Goal: Task Accomplishment & Management: Use online tool/utility

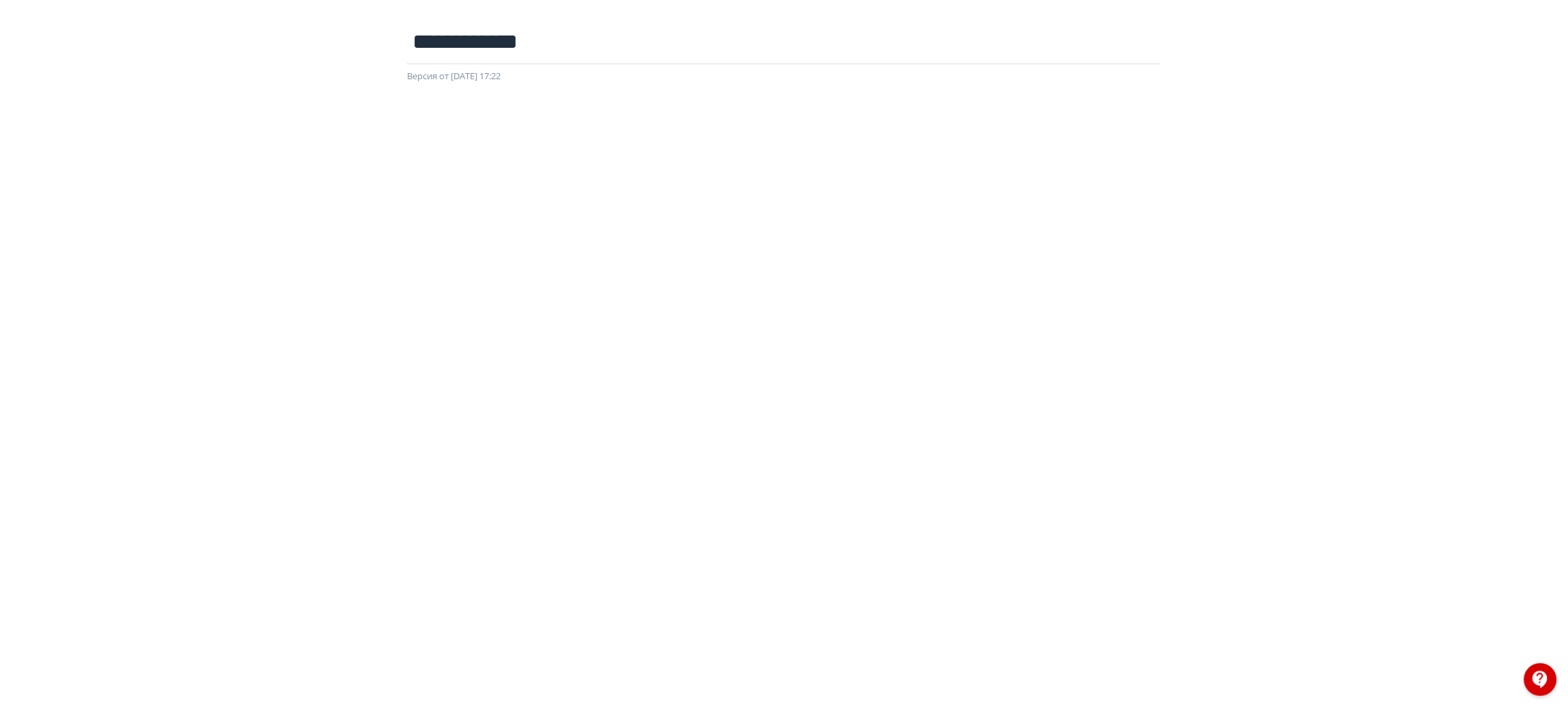
scroll to position [80, 0]
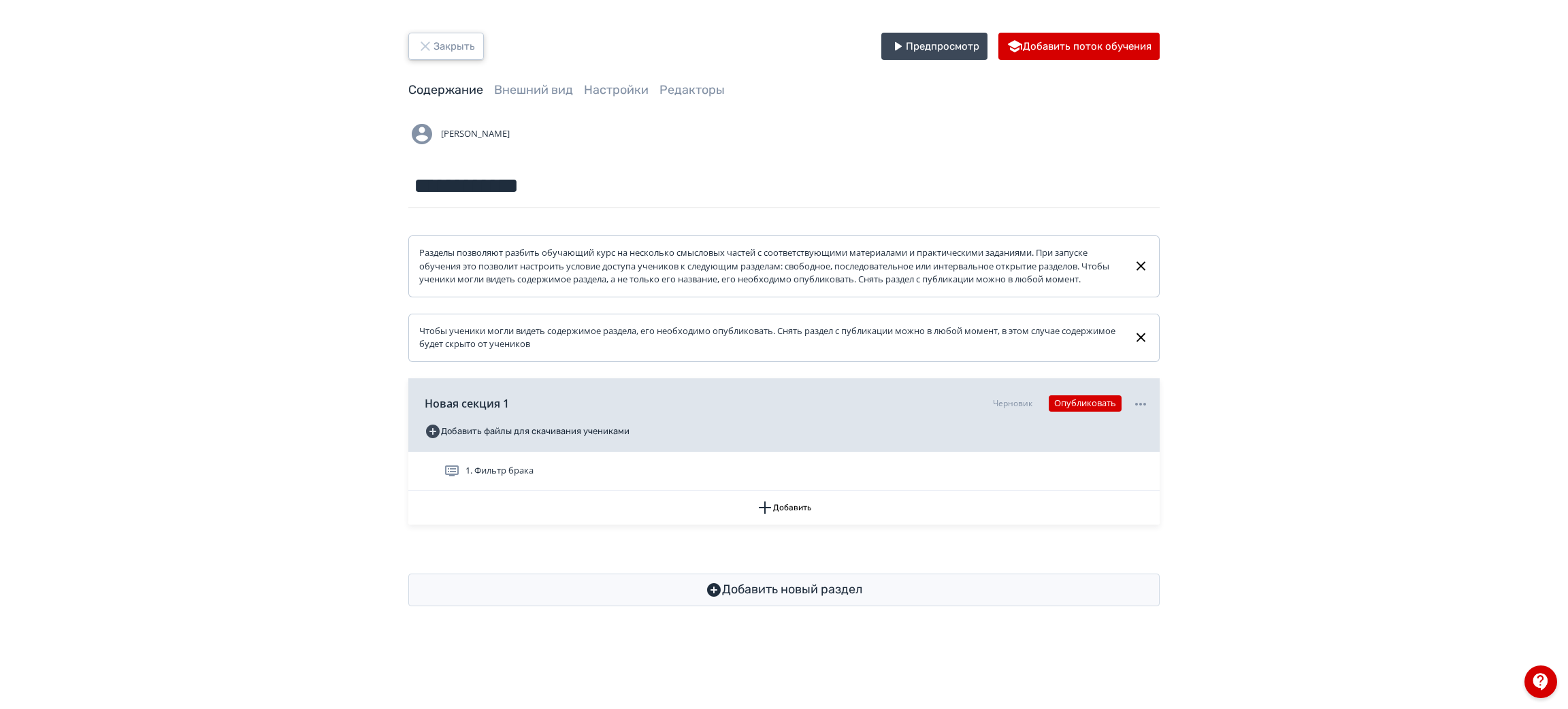
click at [454, 42] on button "Закрыть" at bounding box center [446, 46] width 76 height 27
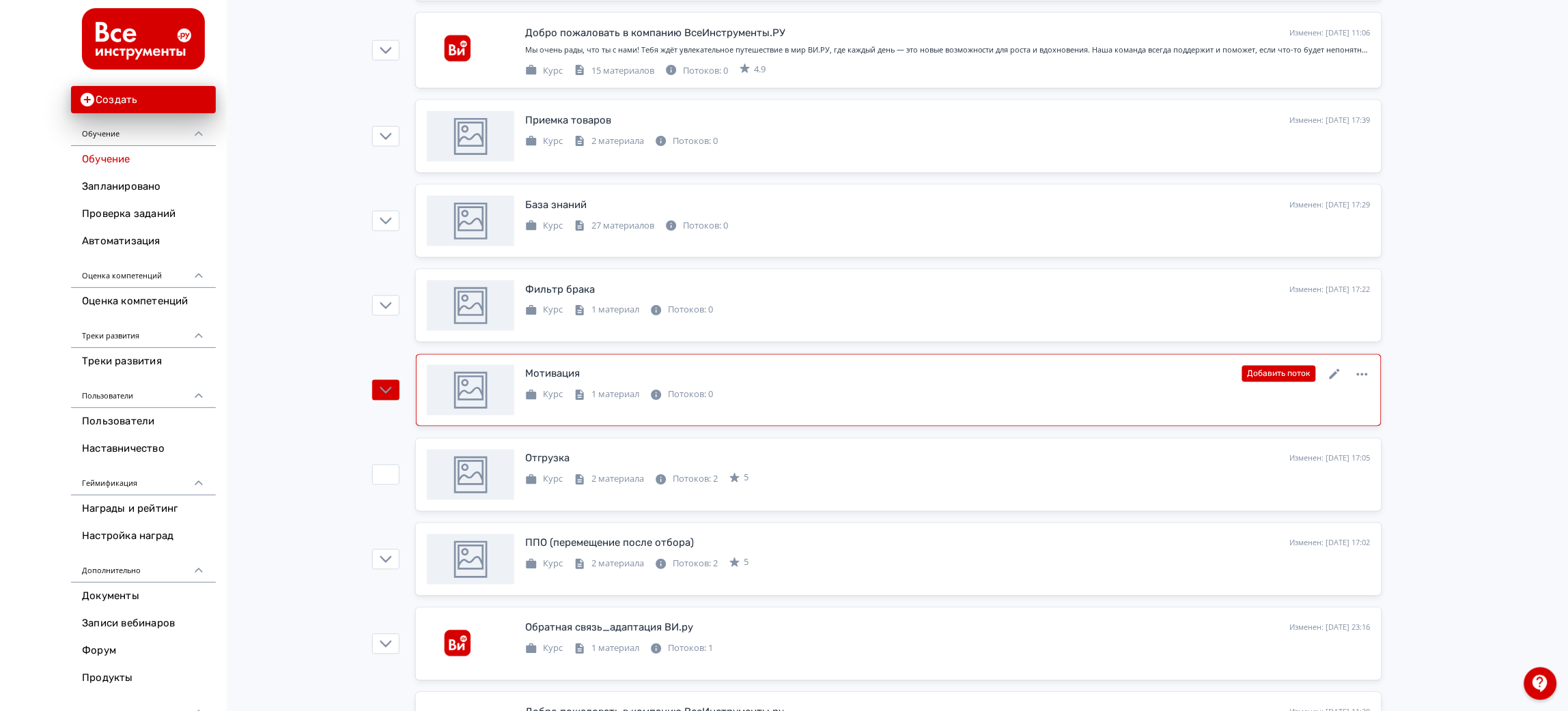
scroll to position [603, 0]
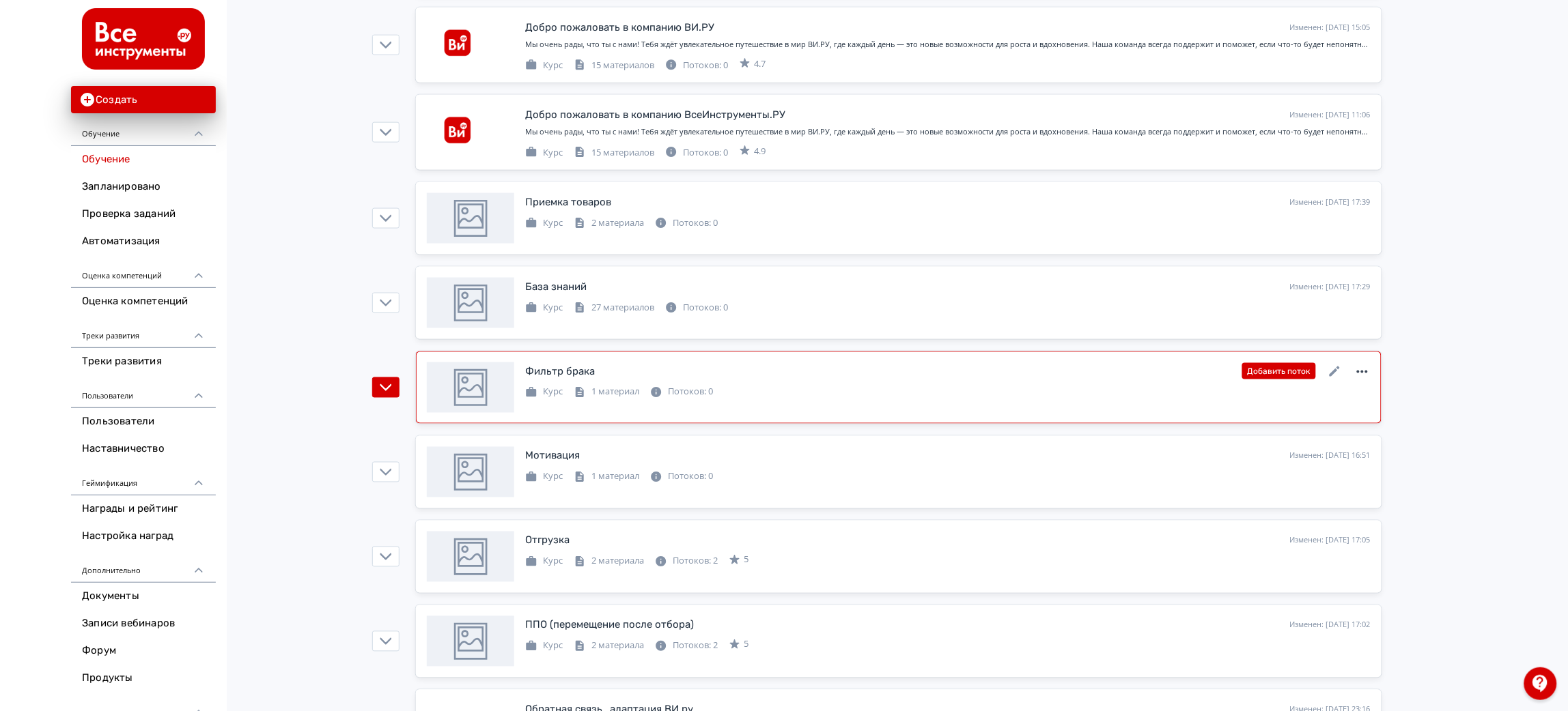
click at [1362, 371] on icon at bounding box center [1362, 372] width 17 height 17
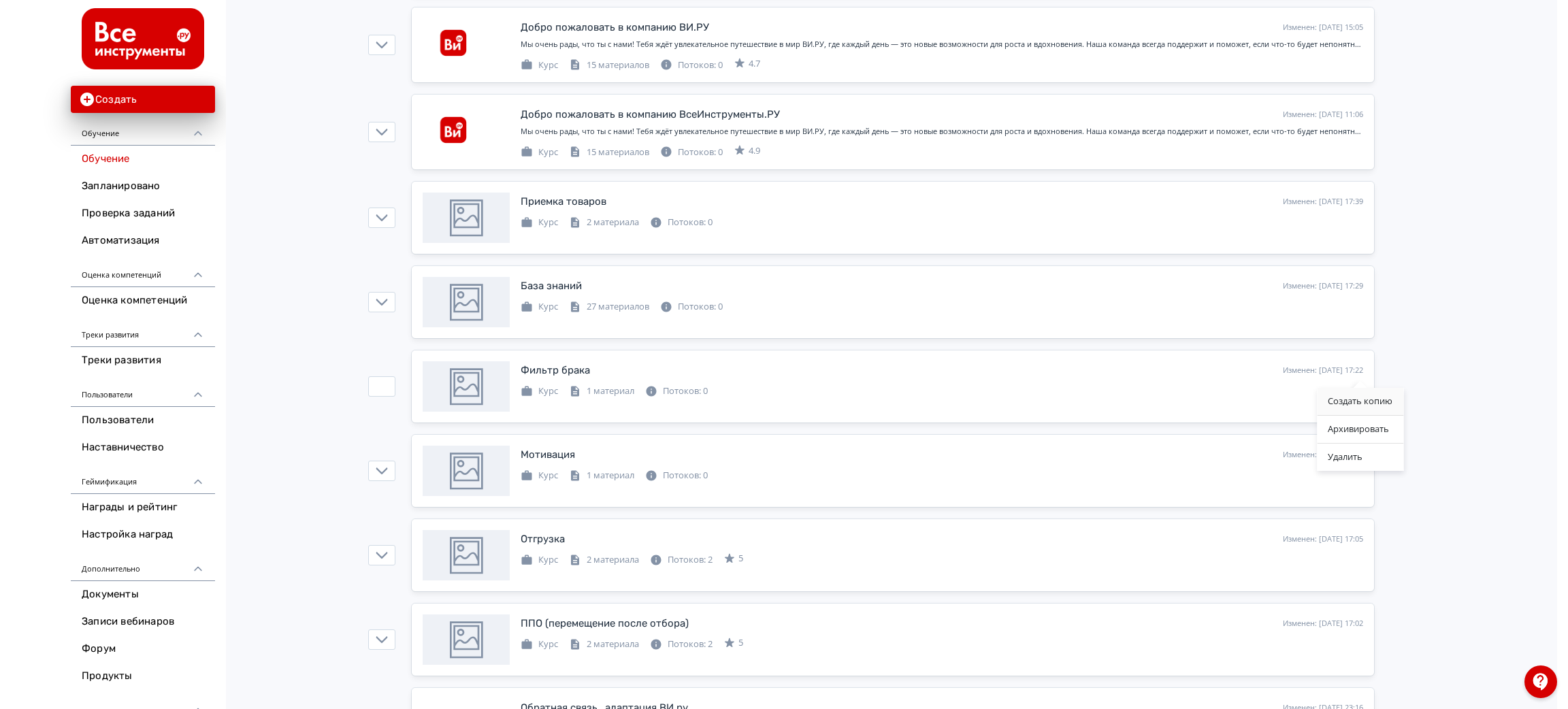
click at [1365, 399] on div "Создать копию" at bounding box center [1360, 401] width 86 height 27
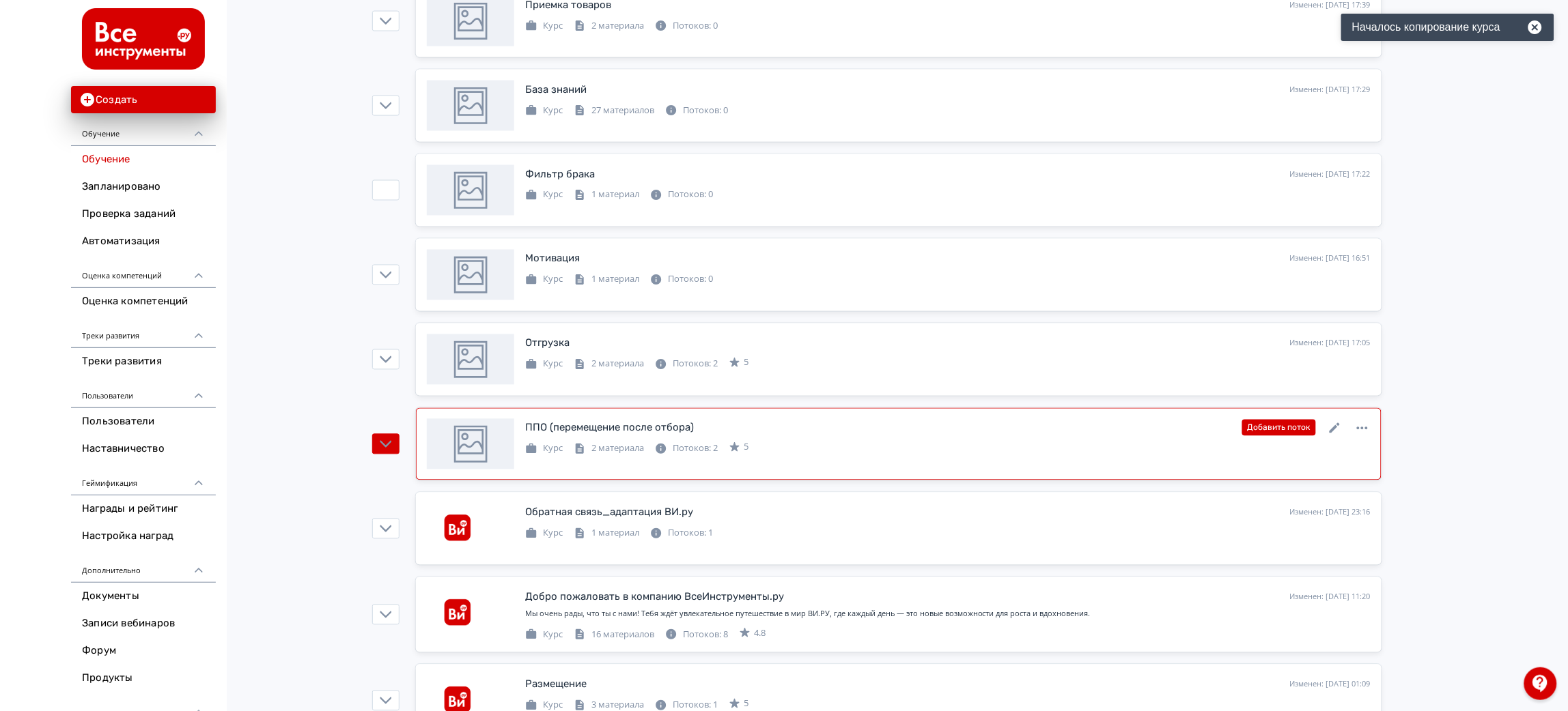
scroll to position [819, 0]
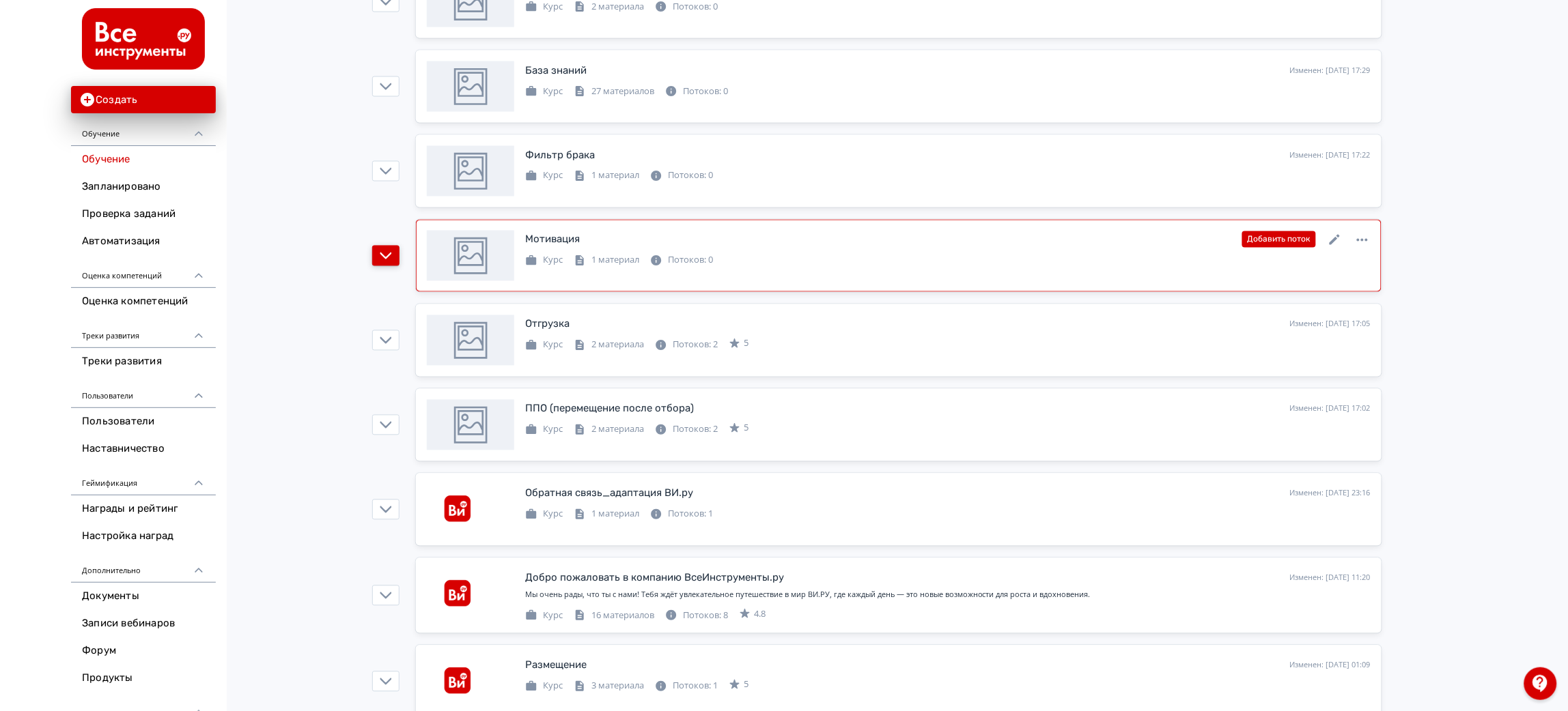
click at [394, 256] on button "button" at bounding box center [385, 256] width 27 height 21
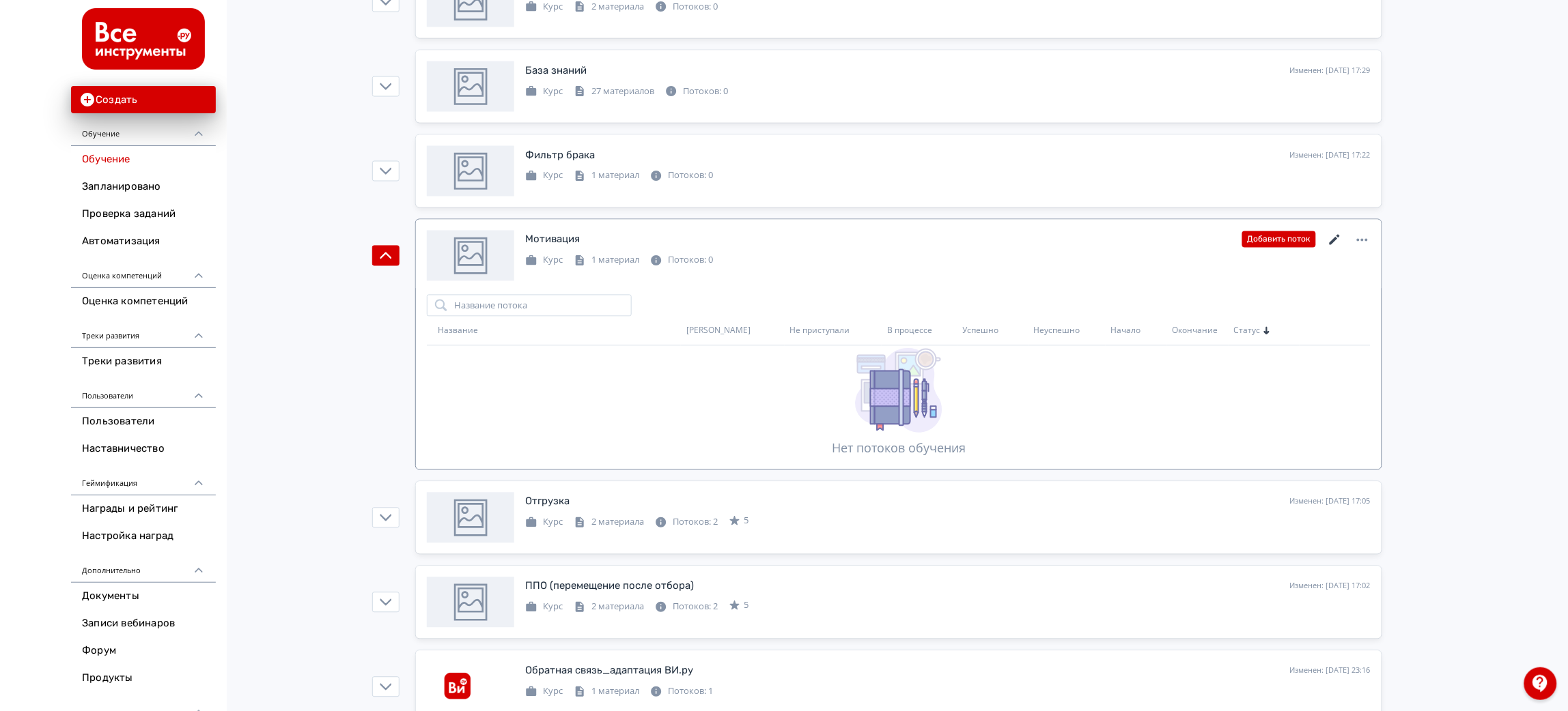
click at [1335, 243] on icon at bounding box center [1335, 241] width 17 height 17
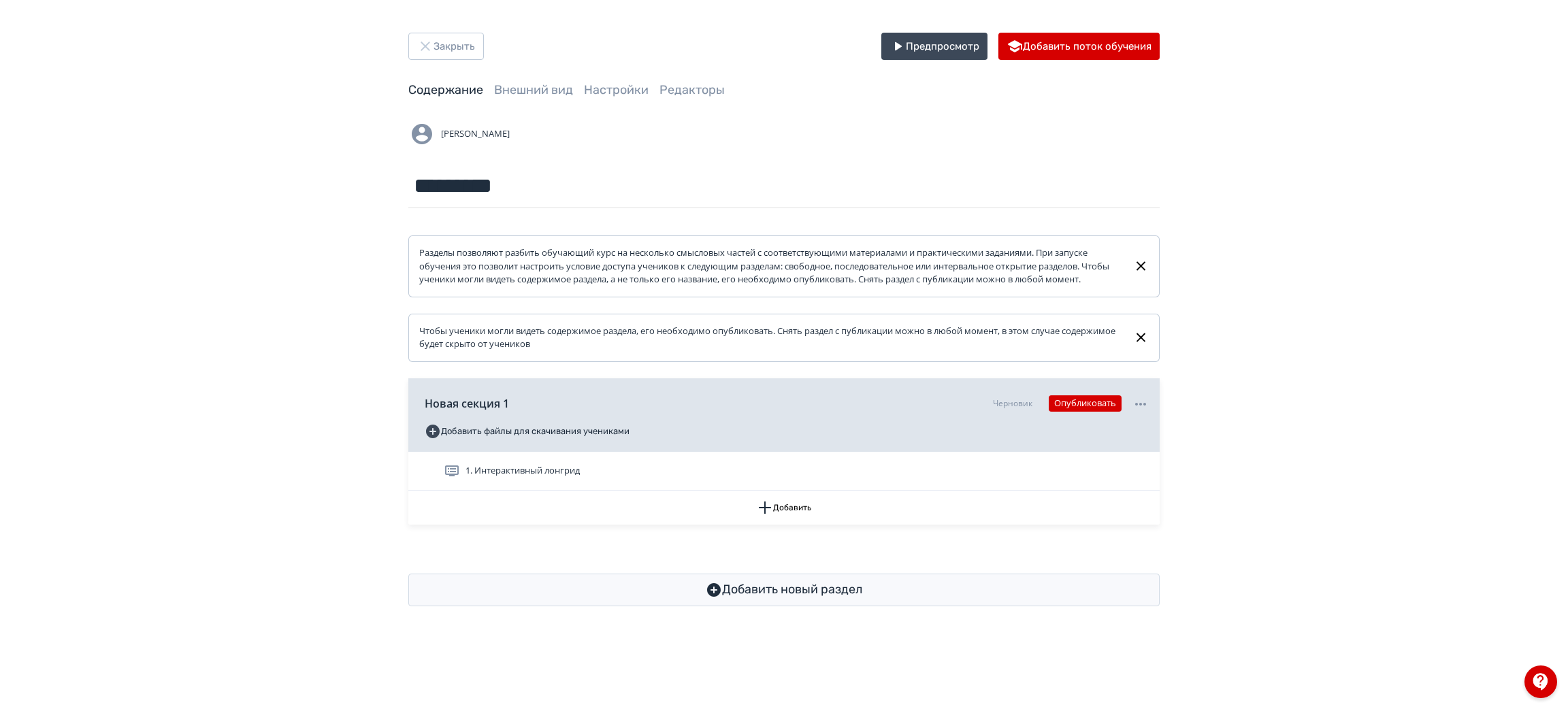
click at [434, 25] on div "Закрыть Предпросмотр Добавить поток обучения Содержание Внешний вид Настройки Р…" at bounding box center [784, 319] width 1568 height 639
click at [434, 37] on button "Закрыть" at bounding box center [446, 46] width 76 height 27
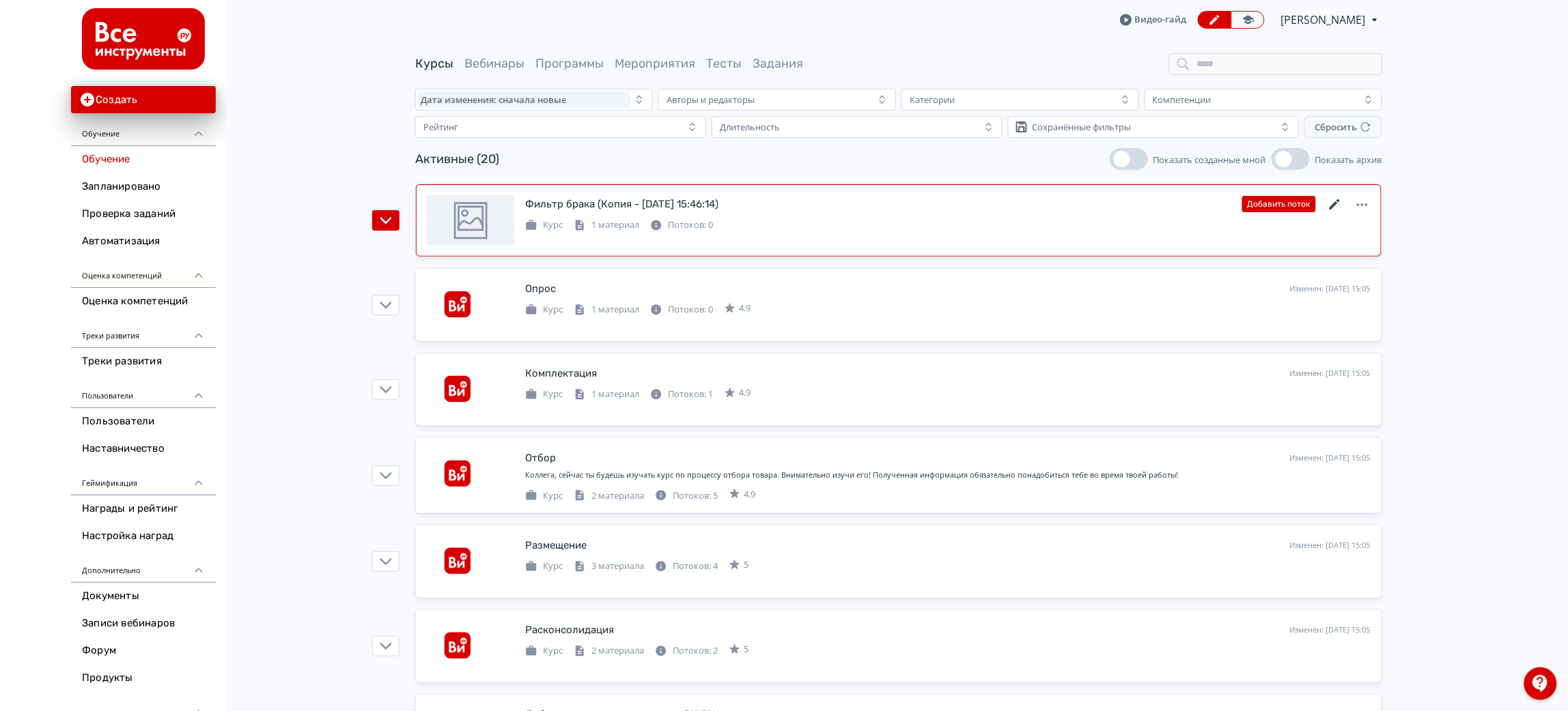
click at [1335, 206] on icon at bounding box center [1335, 204] width 10 height 10
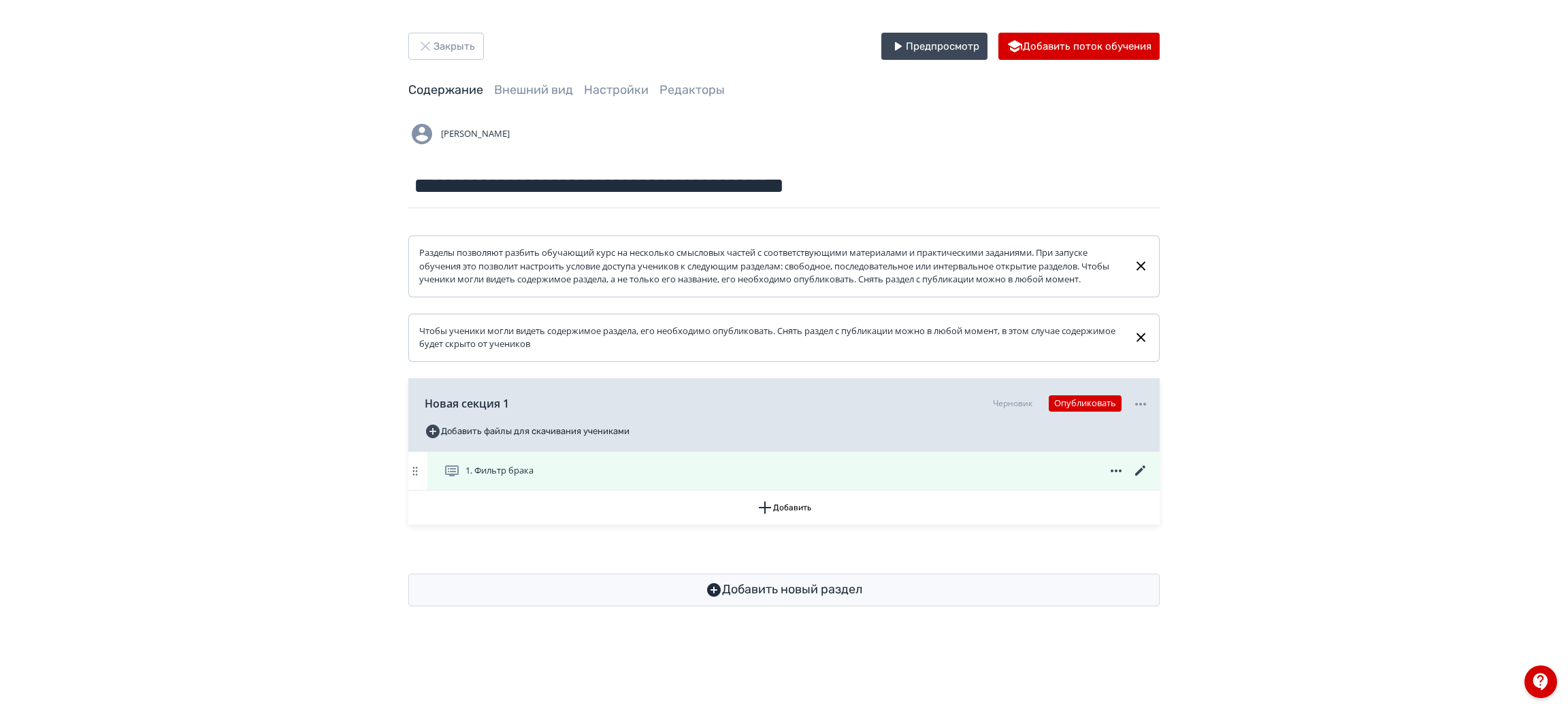
click at [636, 477] on div "1. Фильтр брака" at bounding box center [796, 471] width 705 height 17
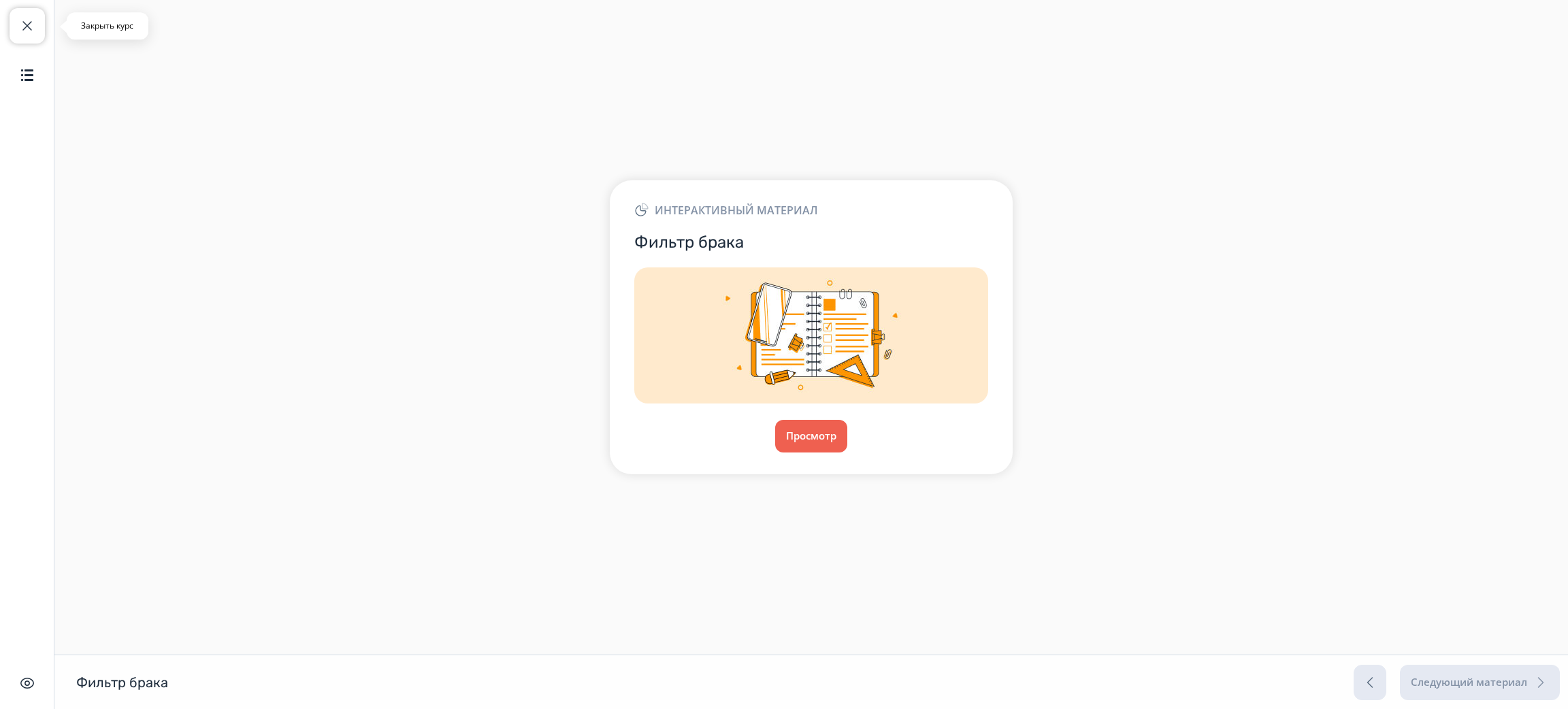
click at [17, 22] on button "Закрыть курс" at bounding box center [27, 26] width 35 height 35
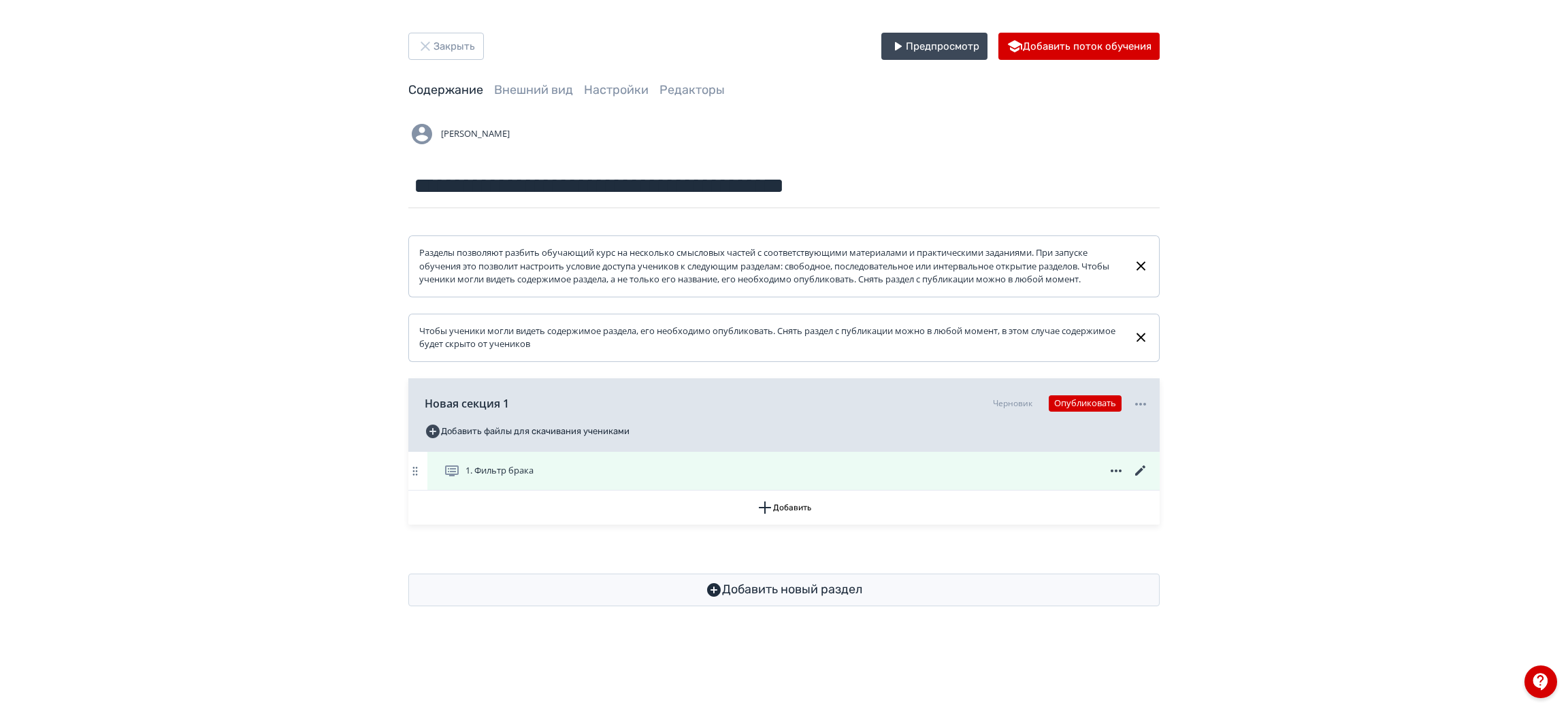
click at [1140, 479] on icon at bounding box center [1140, 471] width 17 height 17
